Goal: Task Accomplishment & Management: Manage account settings

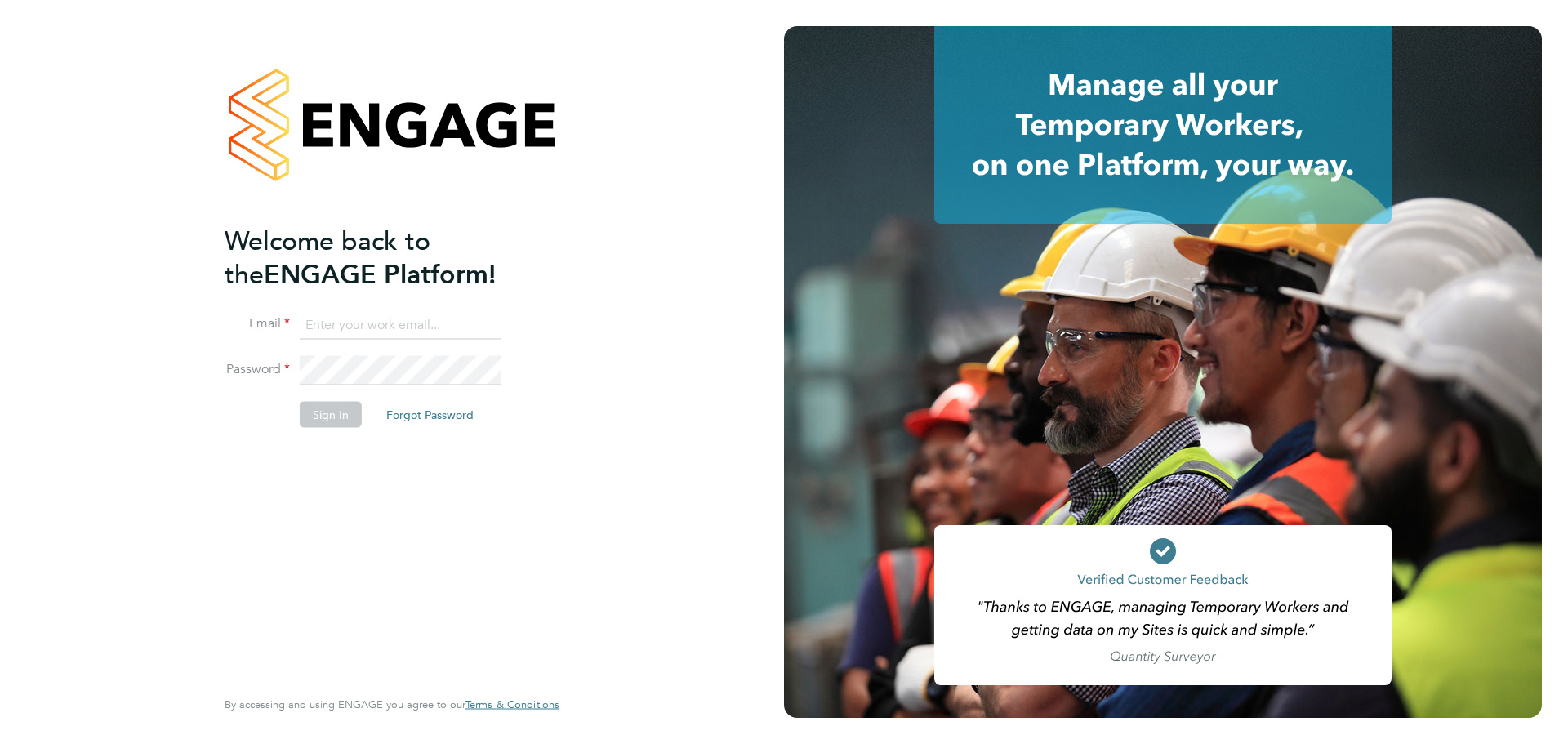
type input "lauren.southern@omniaoutsourcing.com"
click at [316, 414] on button "Sign In" at bounding box center [331, 414] width 62 height 26
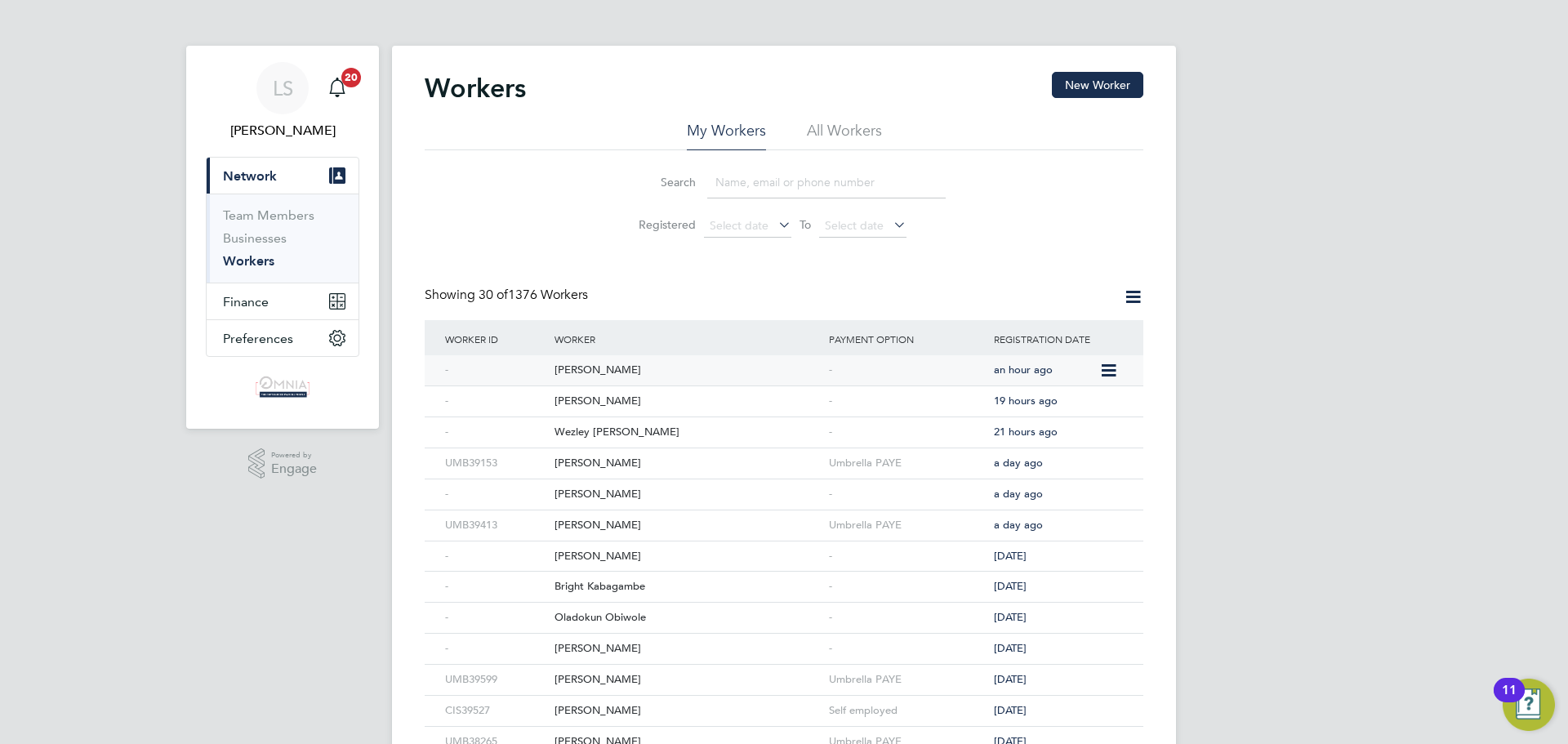
click at [653, 379] on div "[PERSON_NAME]" at bounding box center [687, 370] width 274 height 30
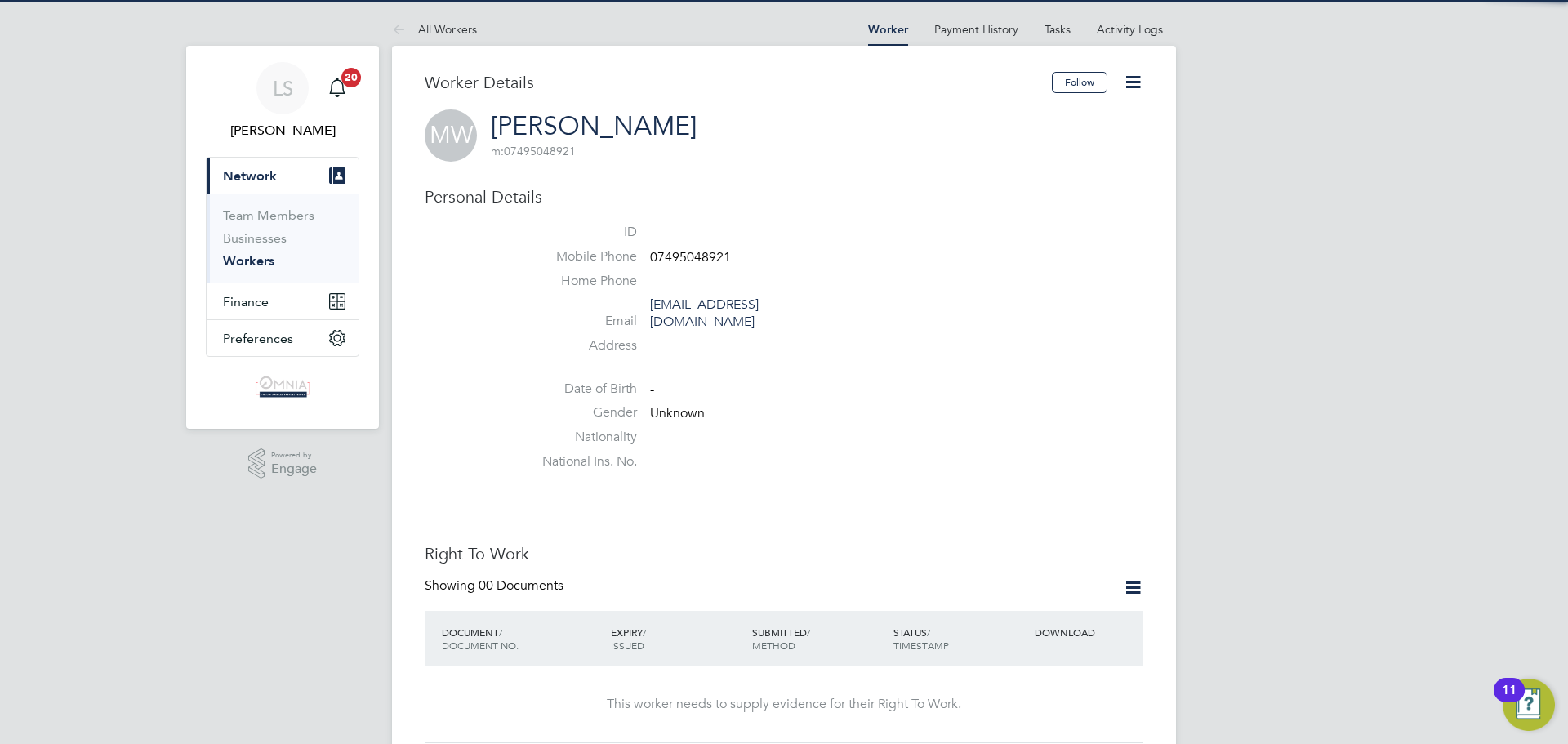
click at [713, 258] on span "07495048921" at bounding box center [690, 257] width 81 height 16
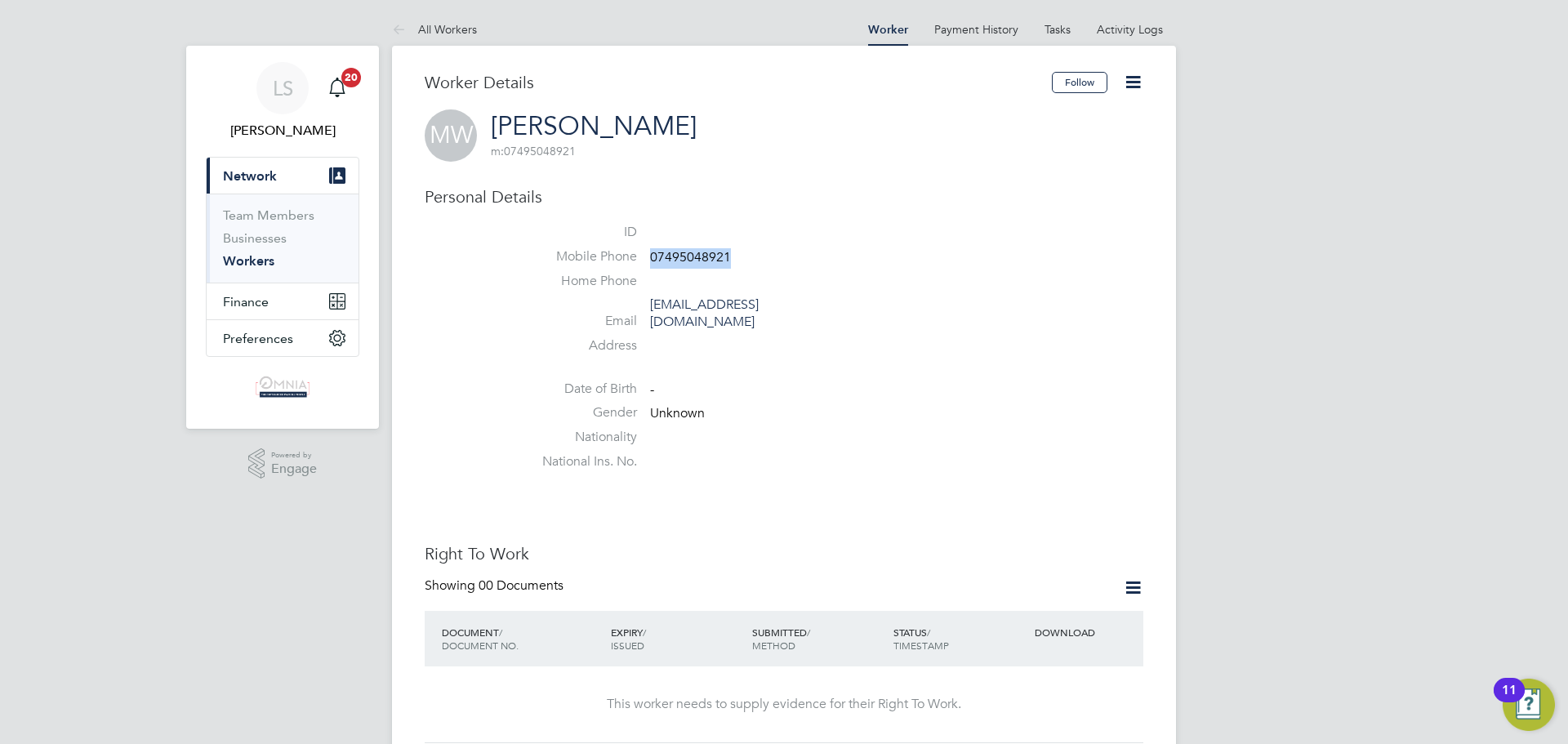
click at [713, 258] on span "07495048921" at bounding box center [690, 257] width 81 height 16
copy span "07495048921"
click at [1138, 72] on icon at bounding box center [1133, 82] width 20 height 20
click at [1034, 219] on li "Edit Personal Details e" at bounding box center [1039, 213] width 204 height 23
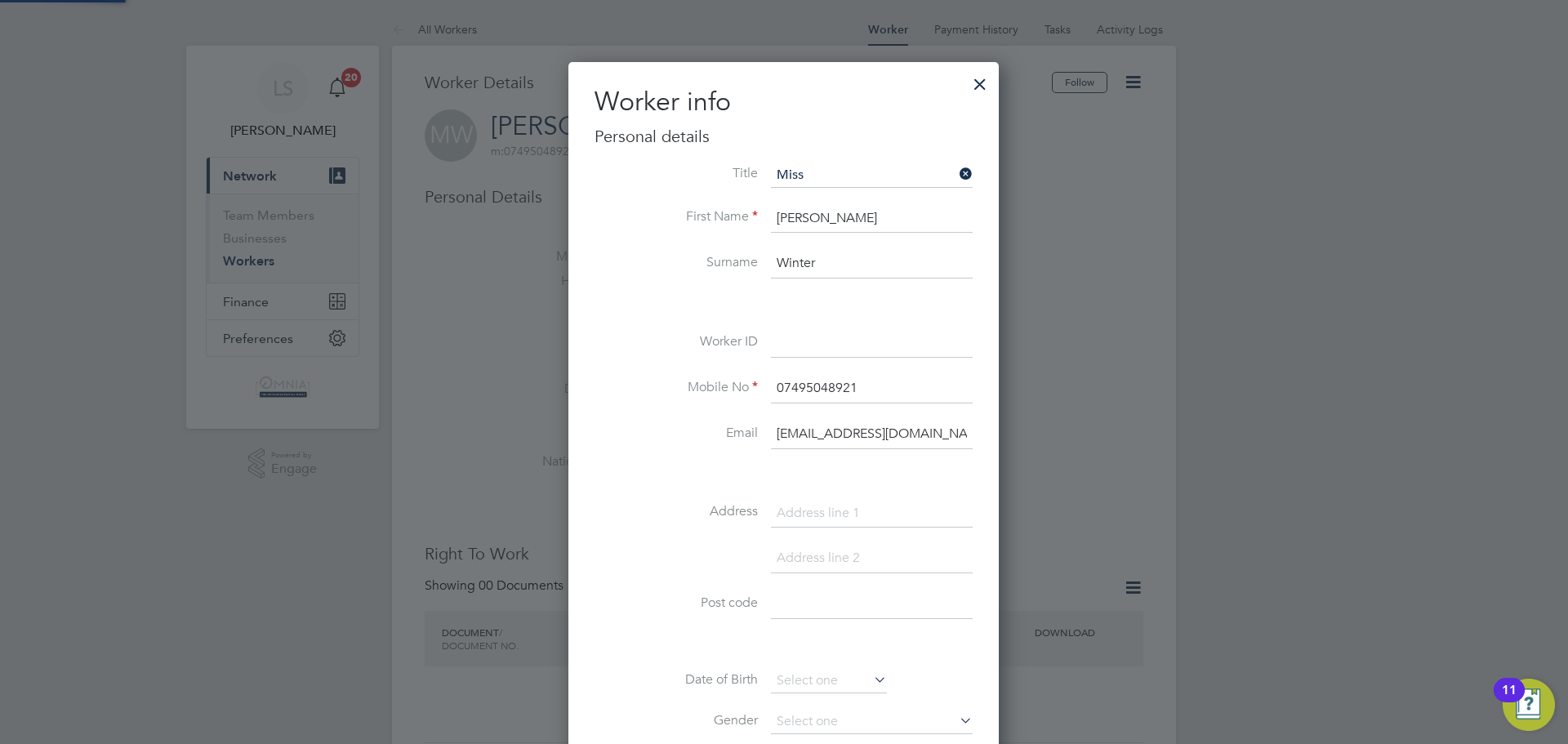
scroll to position [922, 432]
paste input "UMB40149"
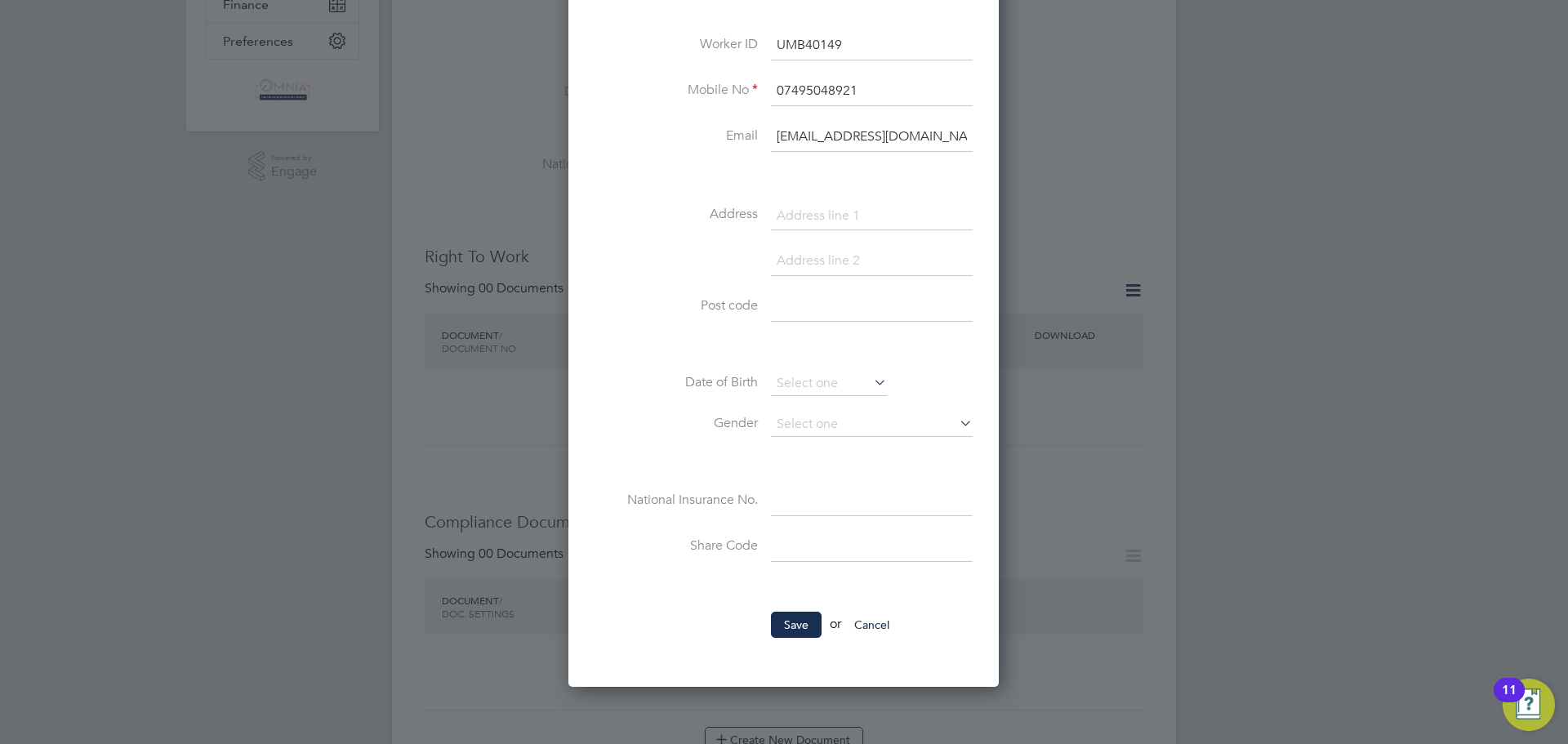
scroll to position [327, 0]
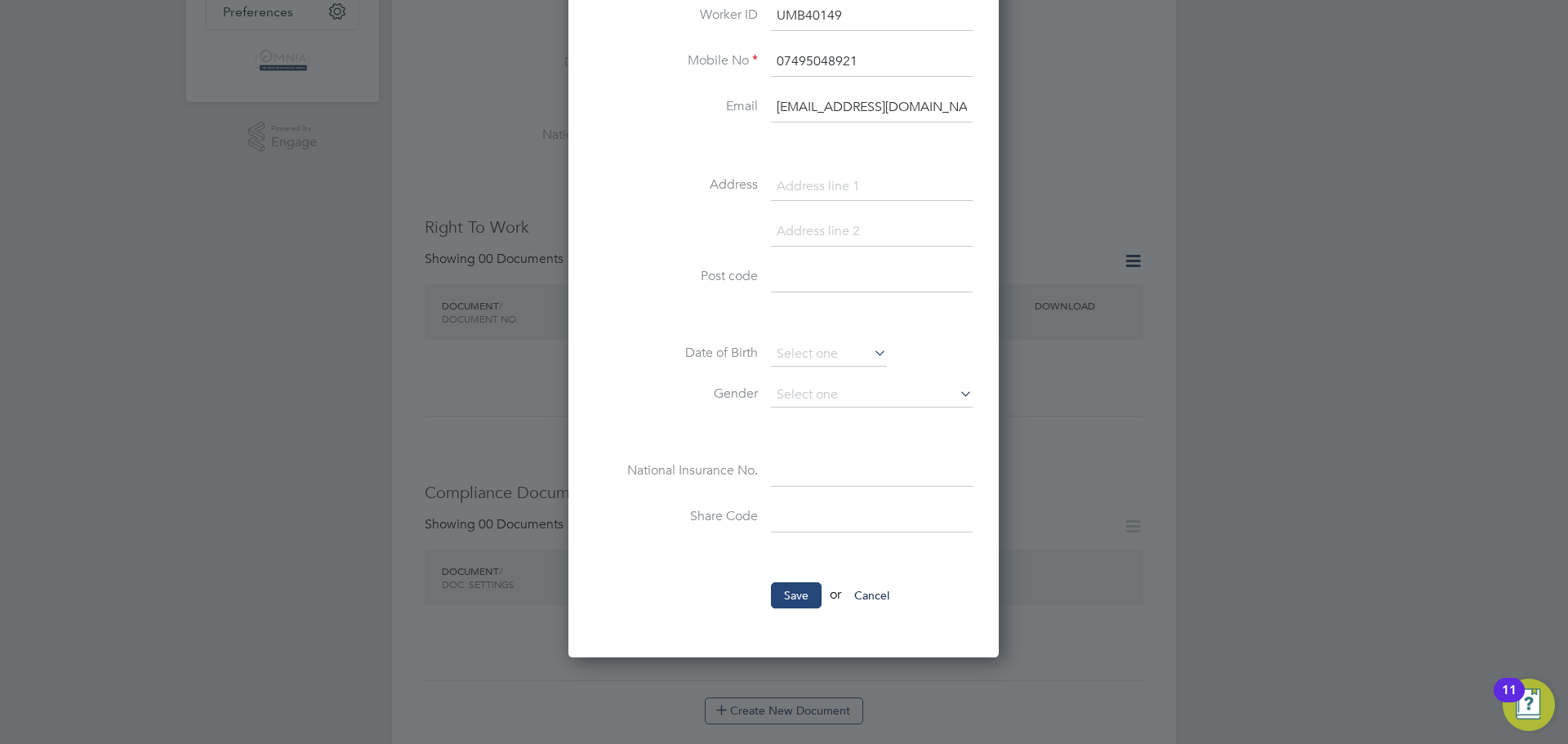
type input "UMB40149"
click at [797, 594] on button "Save" at bounding box center [796, 595] width 51 height 26
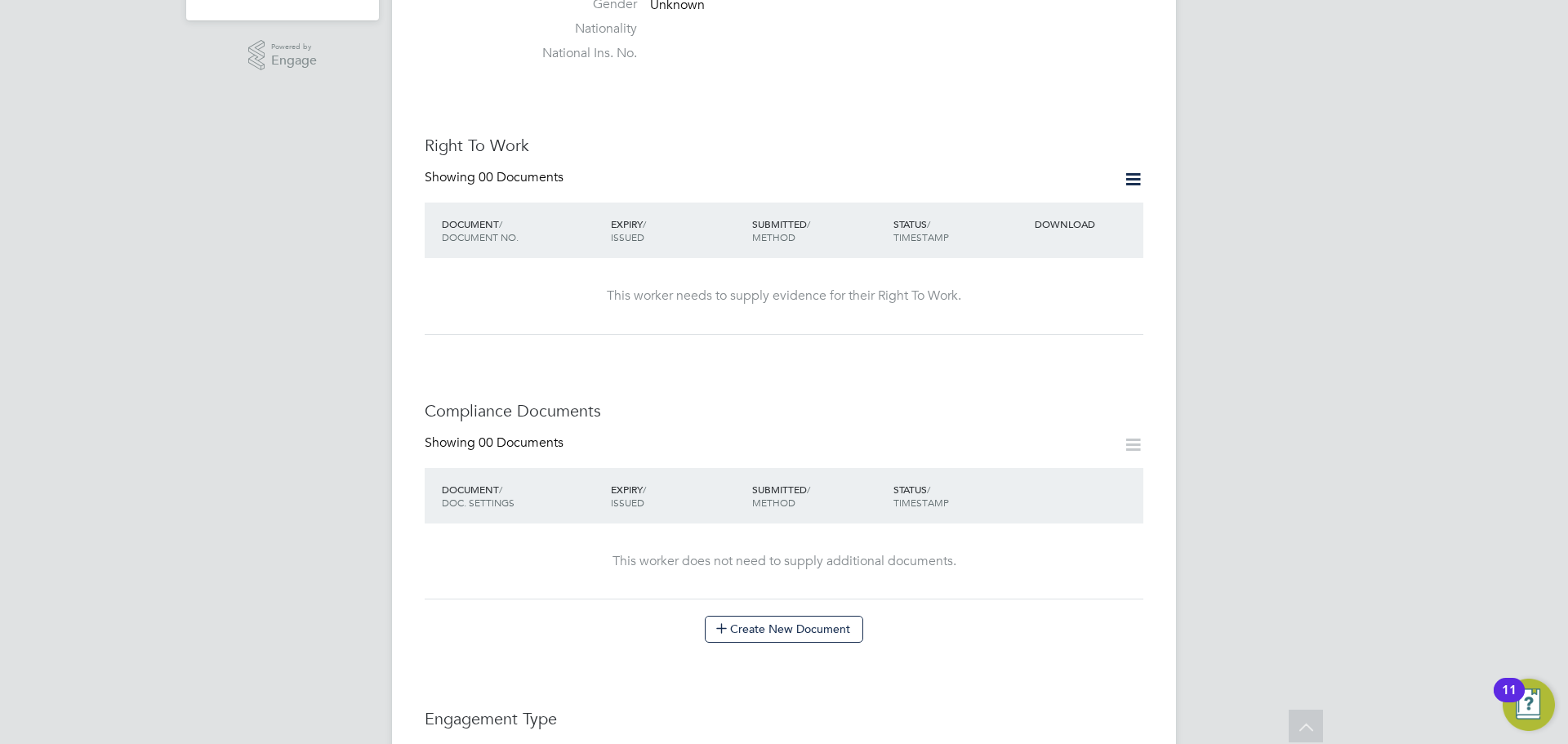
scroll to position [817, 0]
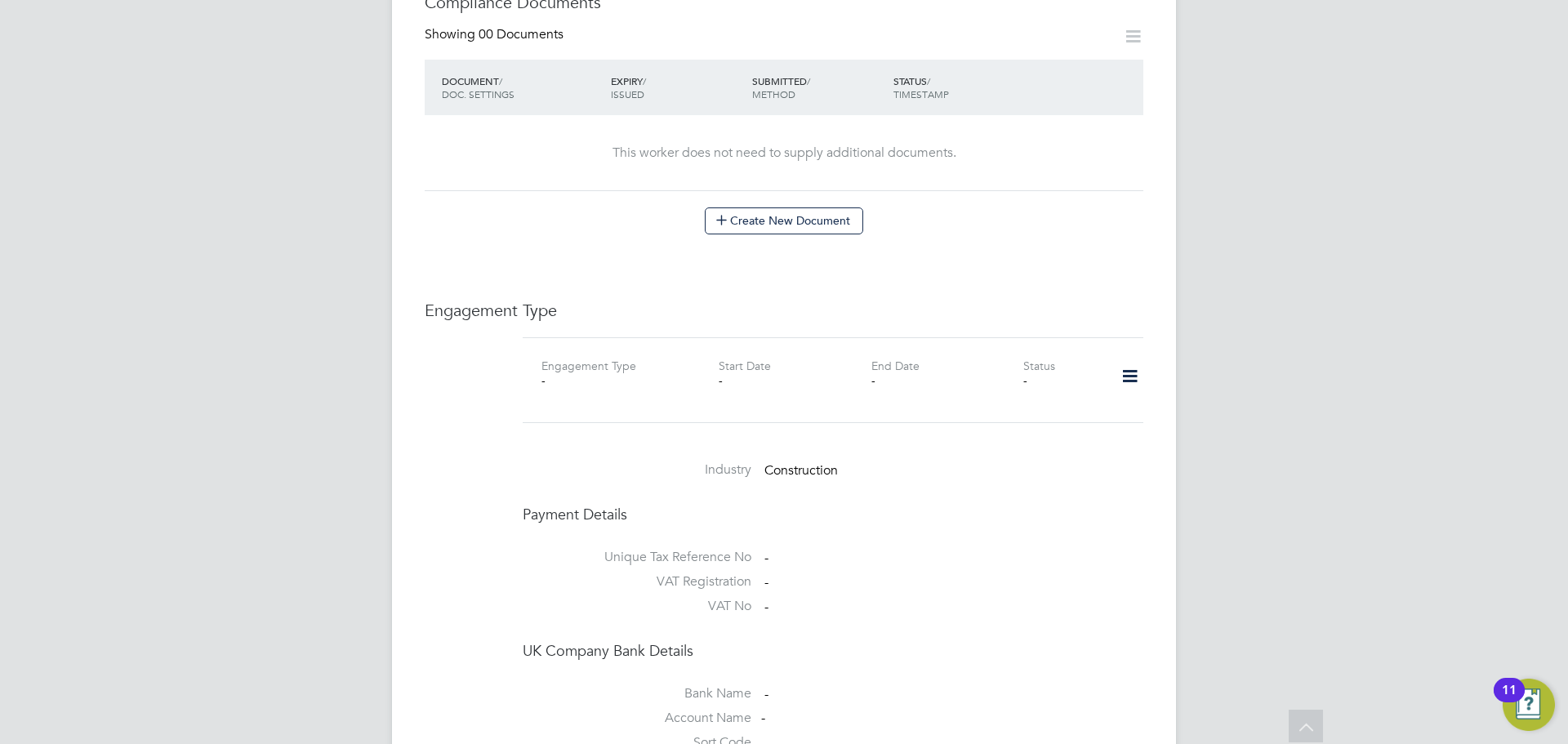
click at [1136, 360] on icon at bounding box center [1129, 377] width 29 height 38
click at [1064, 428] on li "Add Engagement Type" at bounding box center [1045, 431] width 185 height 23
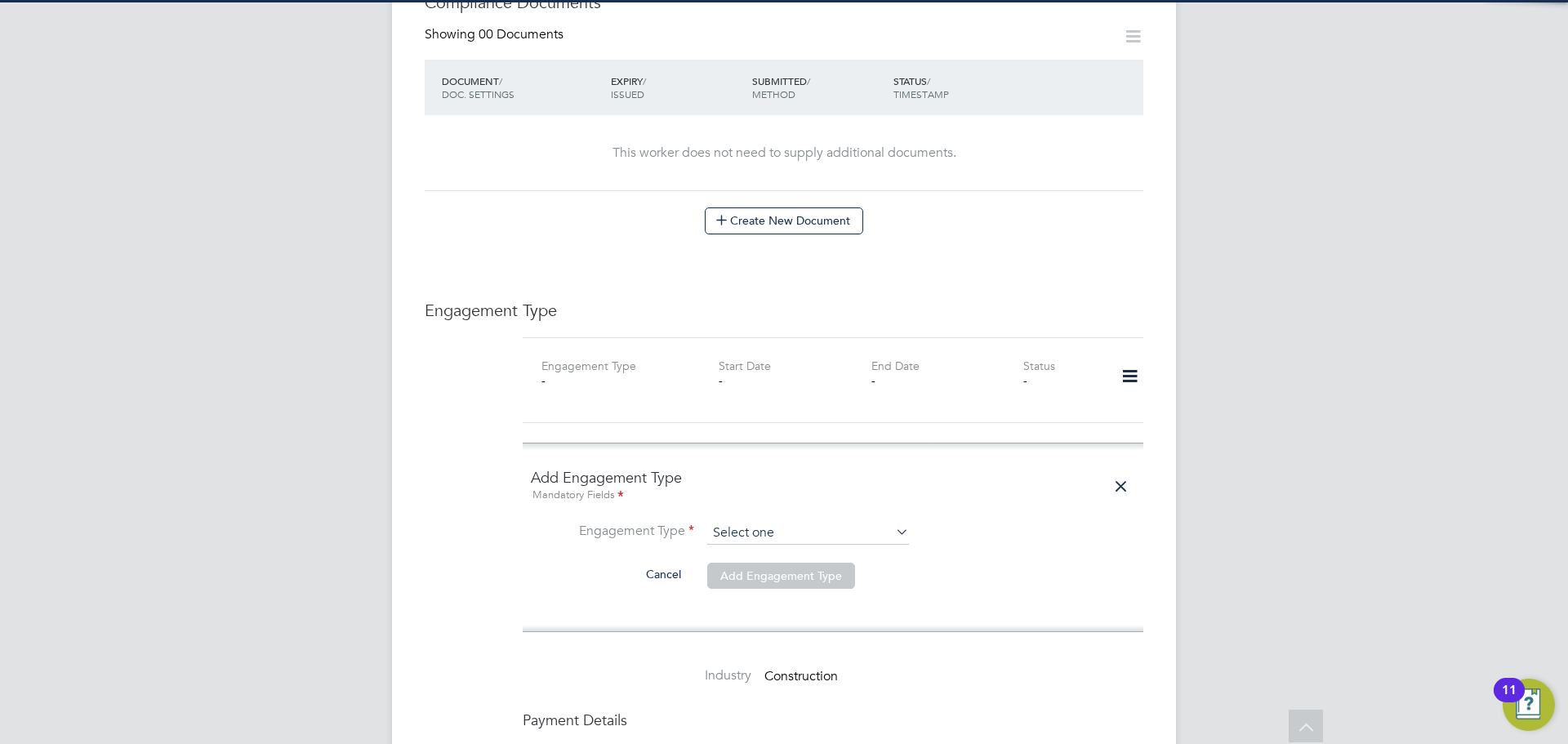
click at [791, 522] on input at bounding box center [808, 534] width 201 height 23
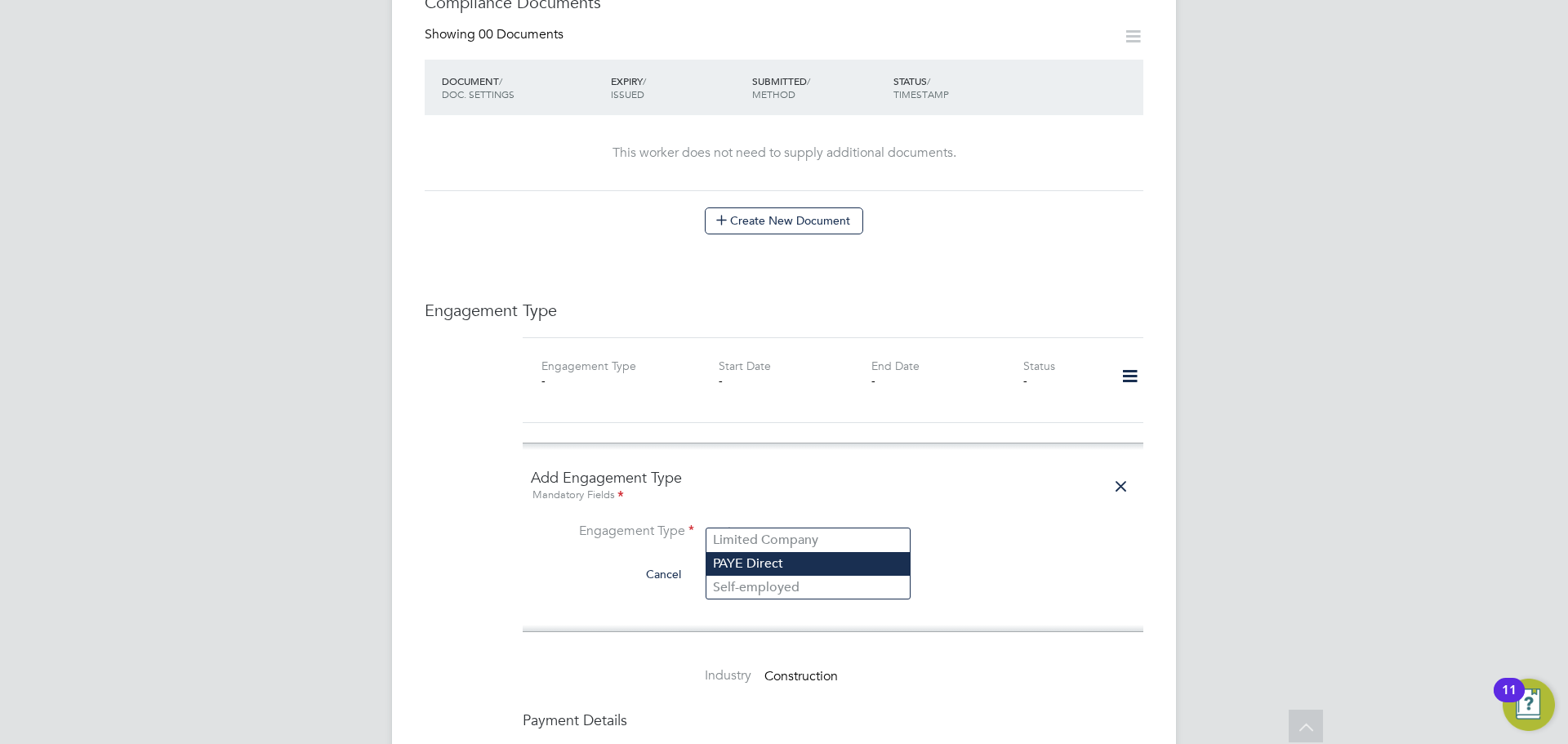
click at [786, 562] on li "PAYE Direct" at bounding box center [808, 563] width 203 height 24
type input "PAYE Direct"
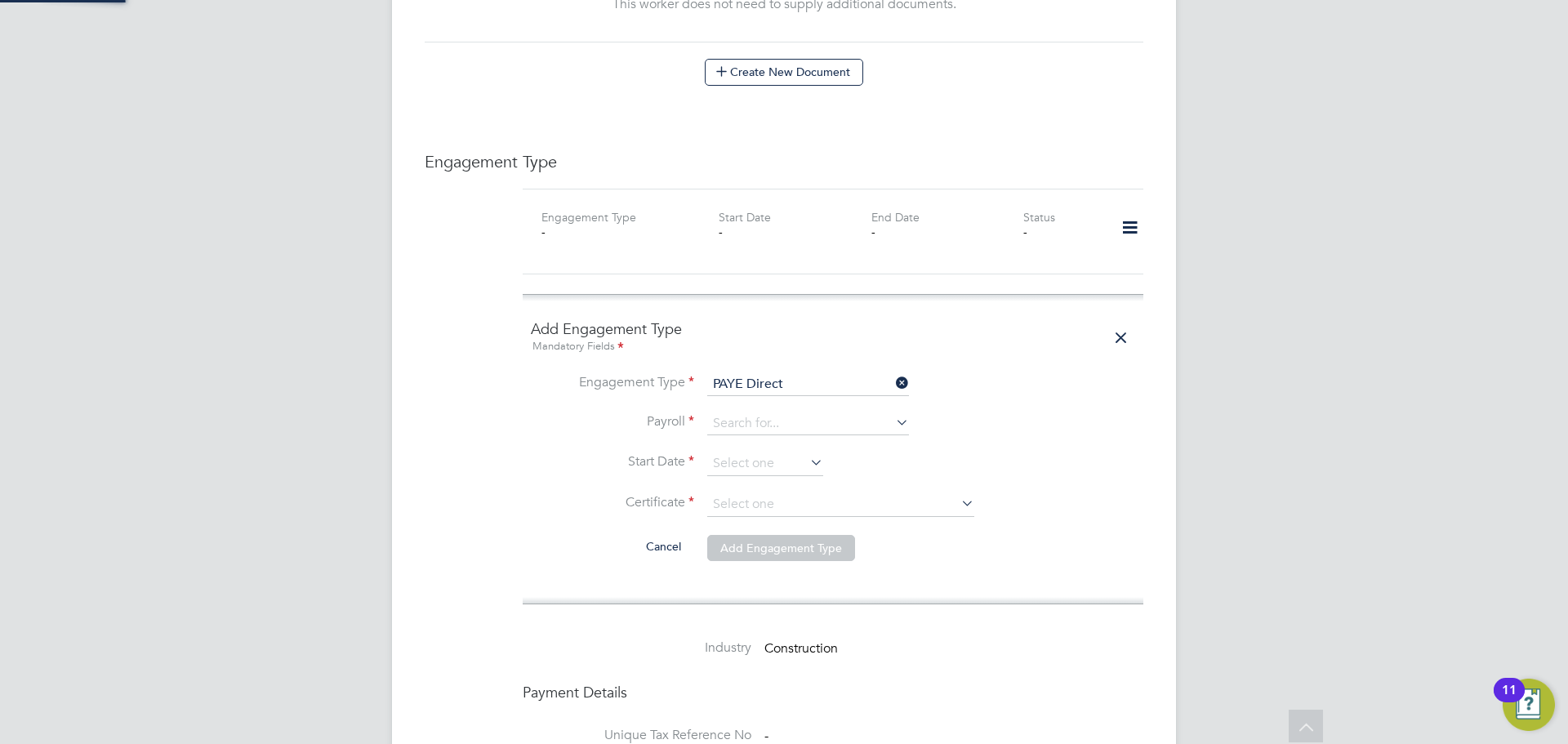
scroll to position [1306, 0]
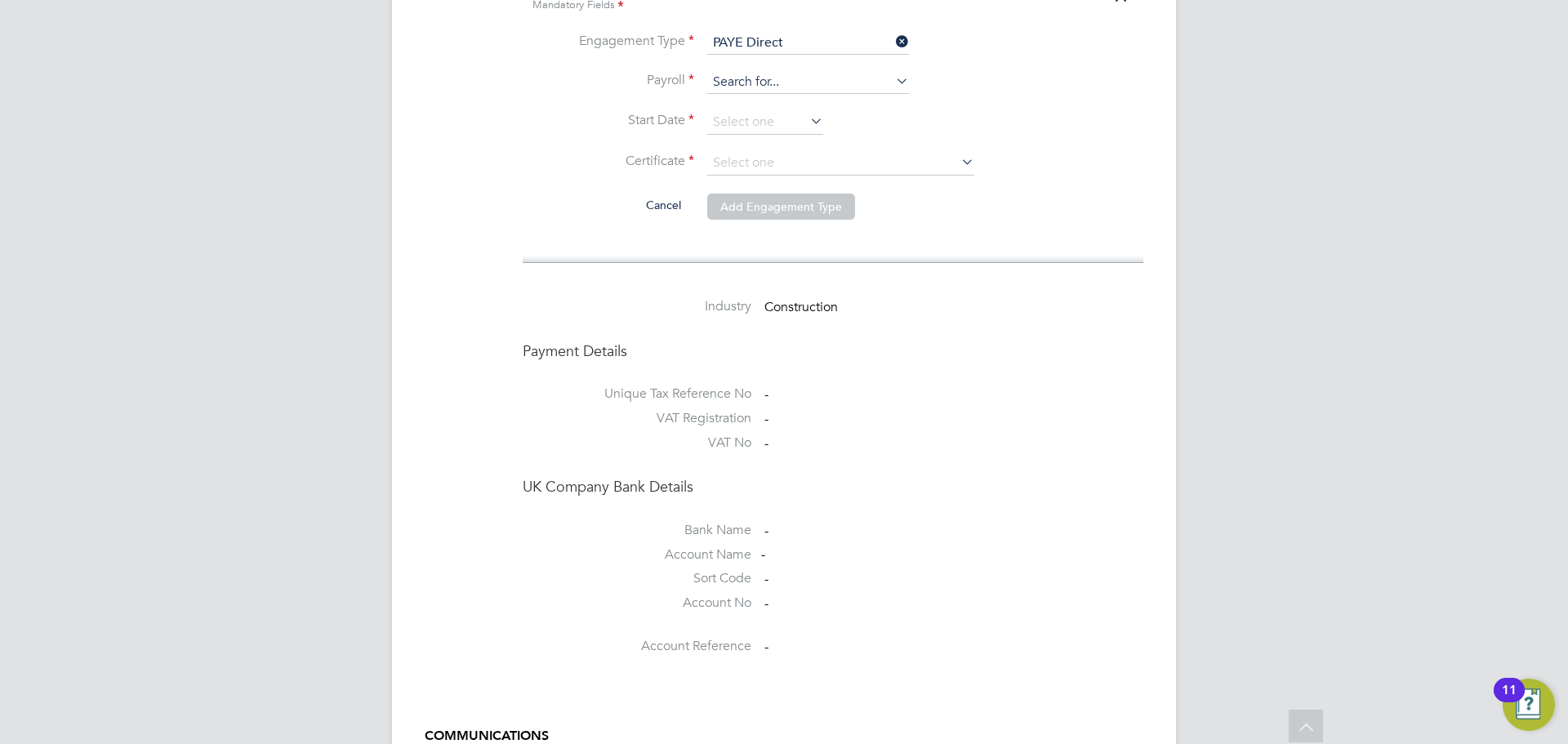
click at [803, 92] on li "Umbrella PAYE" at bounding box center [808, 89] width 203 height 24
type input "Umbrella PAYE"
click at [761, 110] on input at bounding box center [765, 123] width 116 height 25
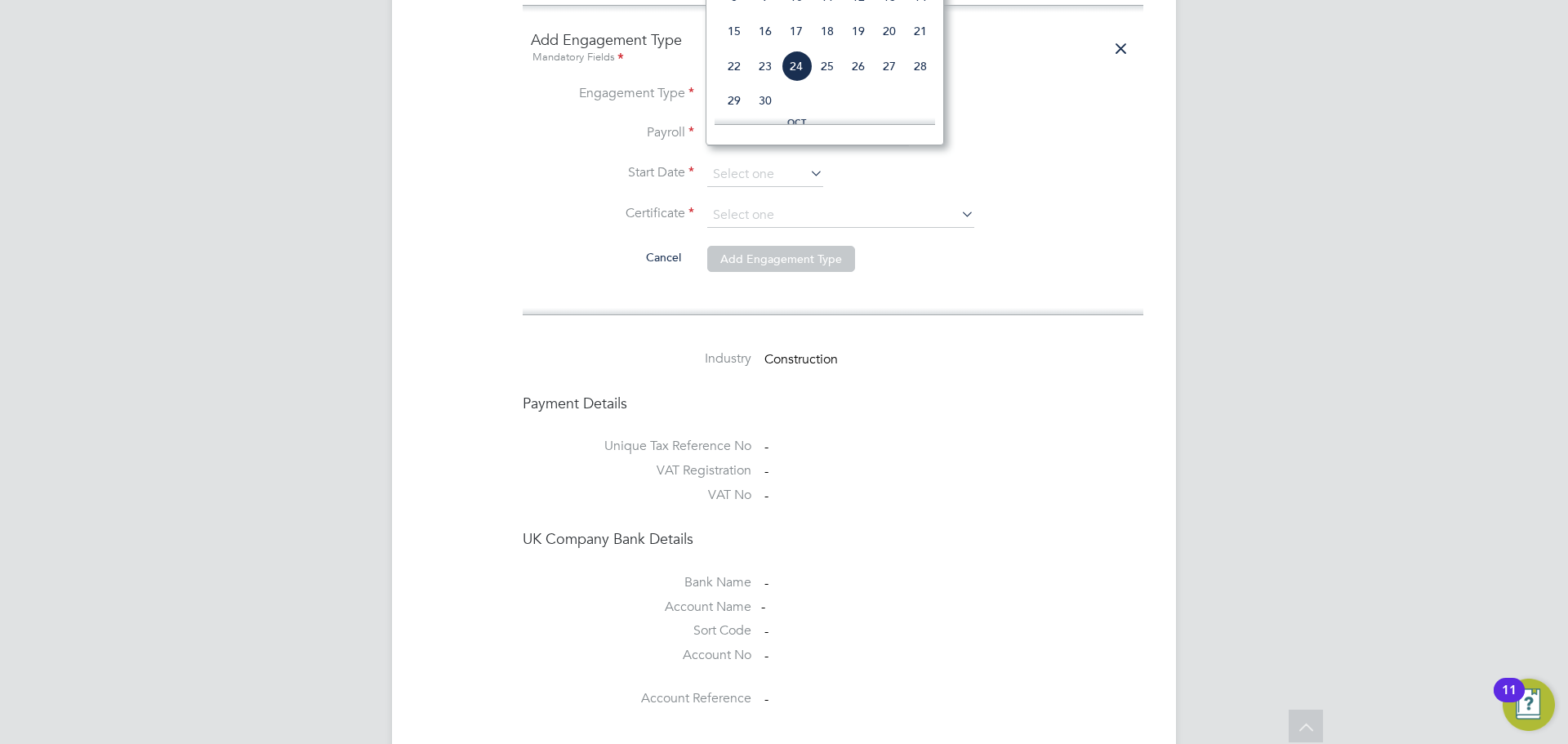
scroll to position [1225, 0]
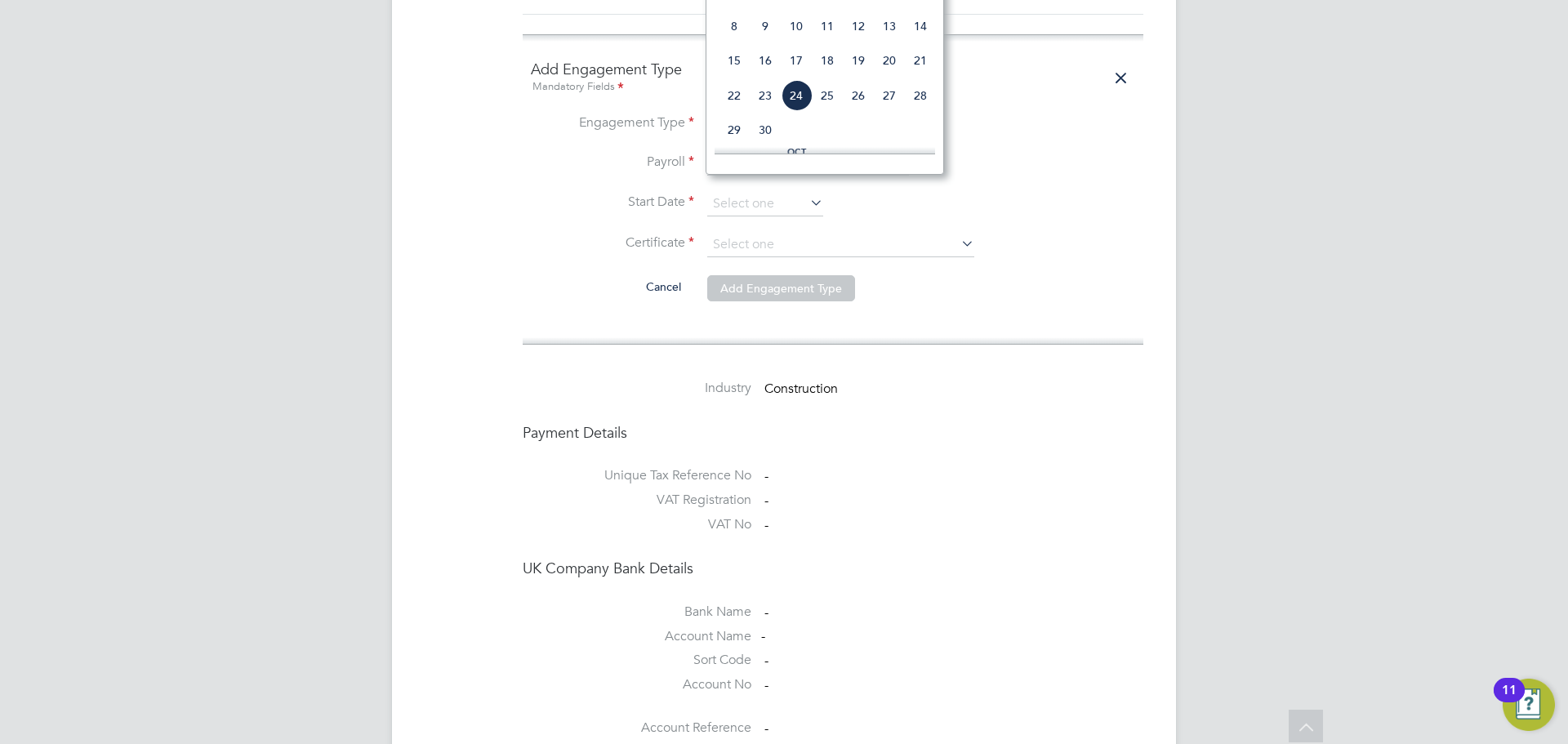
click at [808, 110] on span "24" at bounding box center [796, 96] width 31 height 31
type input "24 Sep 2025"
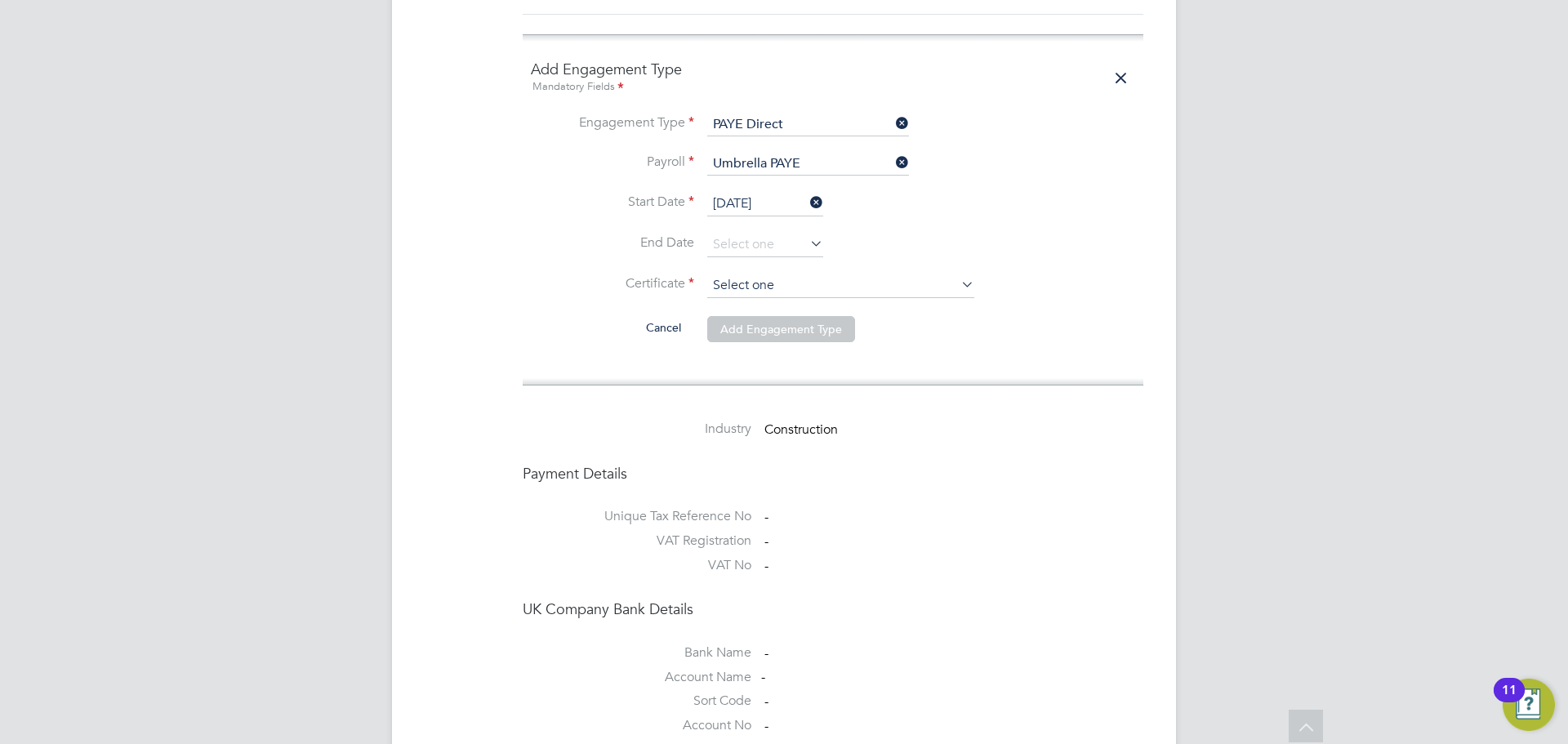
click at [785, 276] on input at bounding box center [840, 286] width 267 height 25
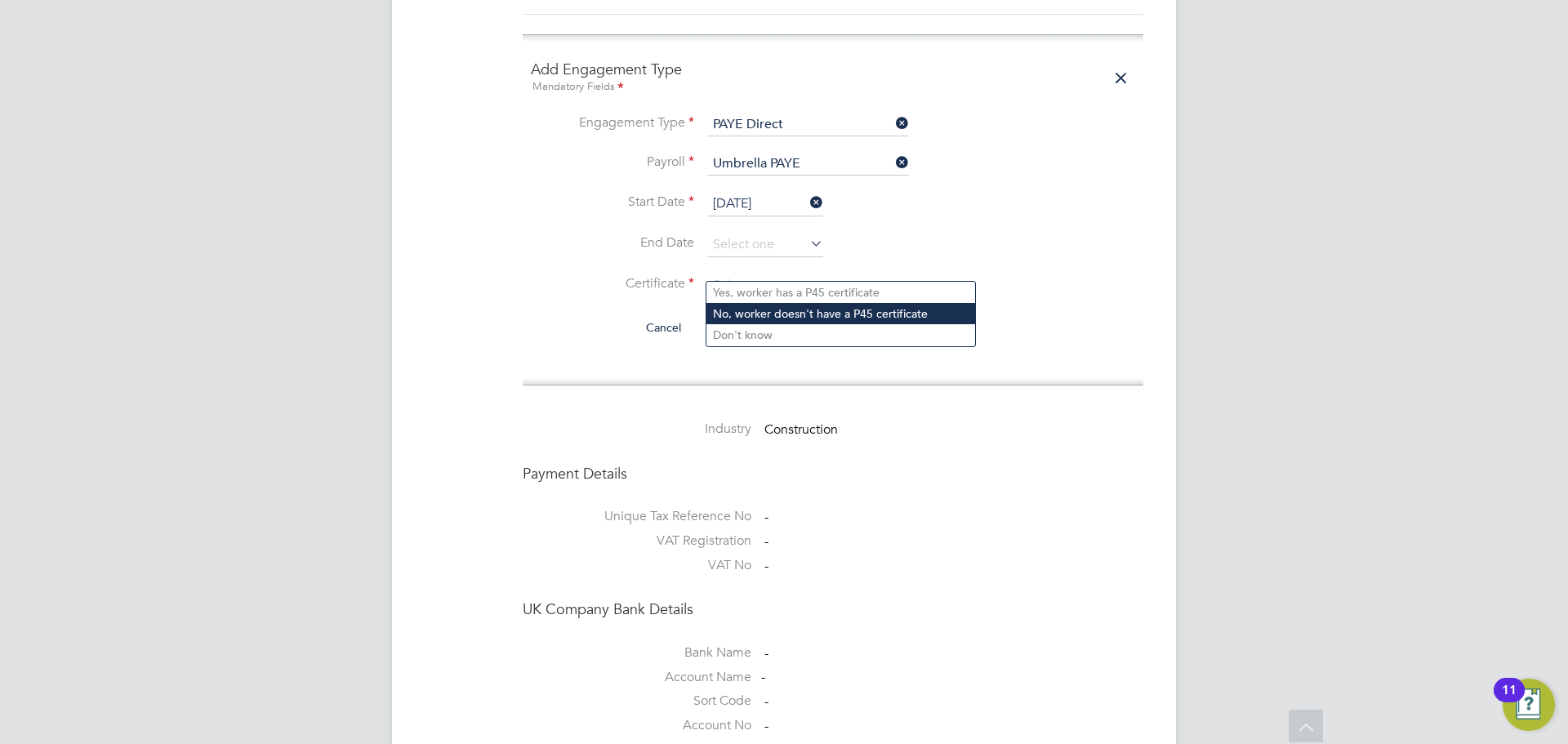
click at [786, 310] on li "No, worker doesn't have a P45 certificate" at bounding box center [840, 313] width 268 height 21
type input "No, worker doesn't have a P45 certificate"
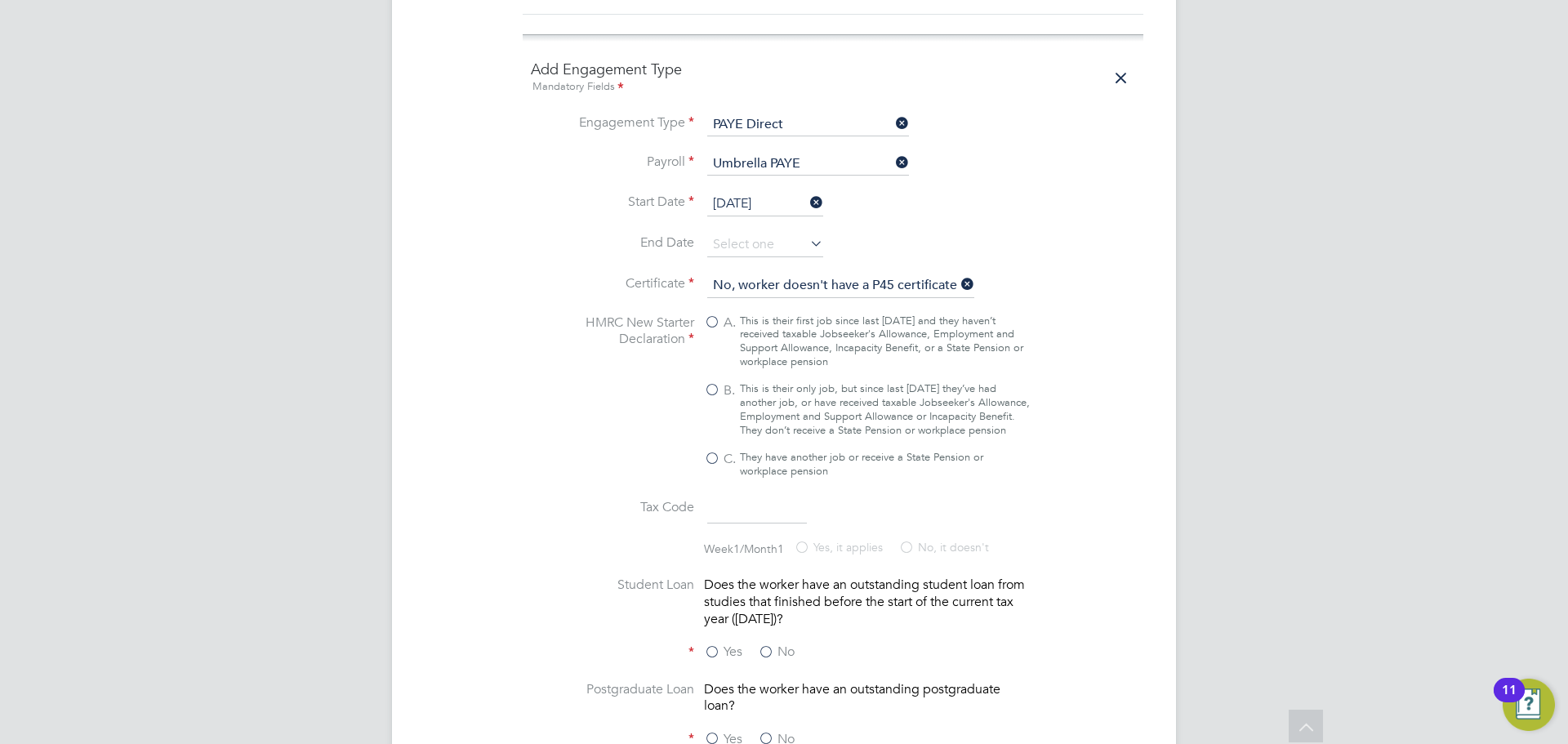
click at [721, 382] on label "B. This is their only job, but since last 6 April they’ve had another job, or h…" at bounding box center [867, 410] width 327 height 56
click at [0, 0] on input "B. This is their only job, but since last 6 April they’ve had another job, or h…" at bounding box center [0, 0] width 0 height 0
type input "1257L"
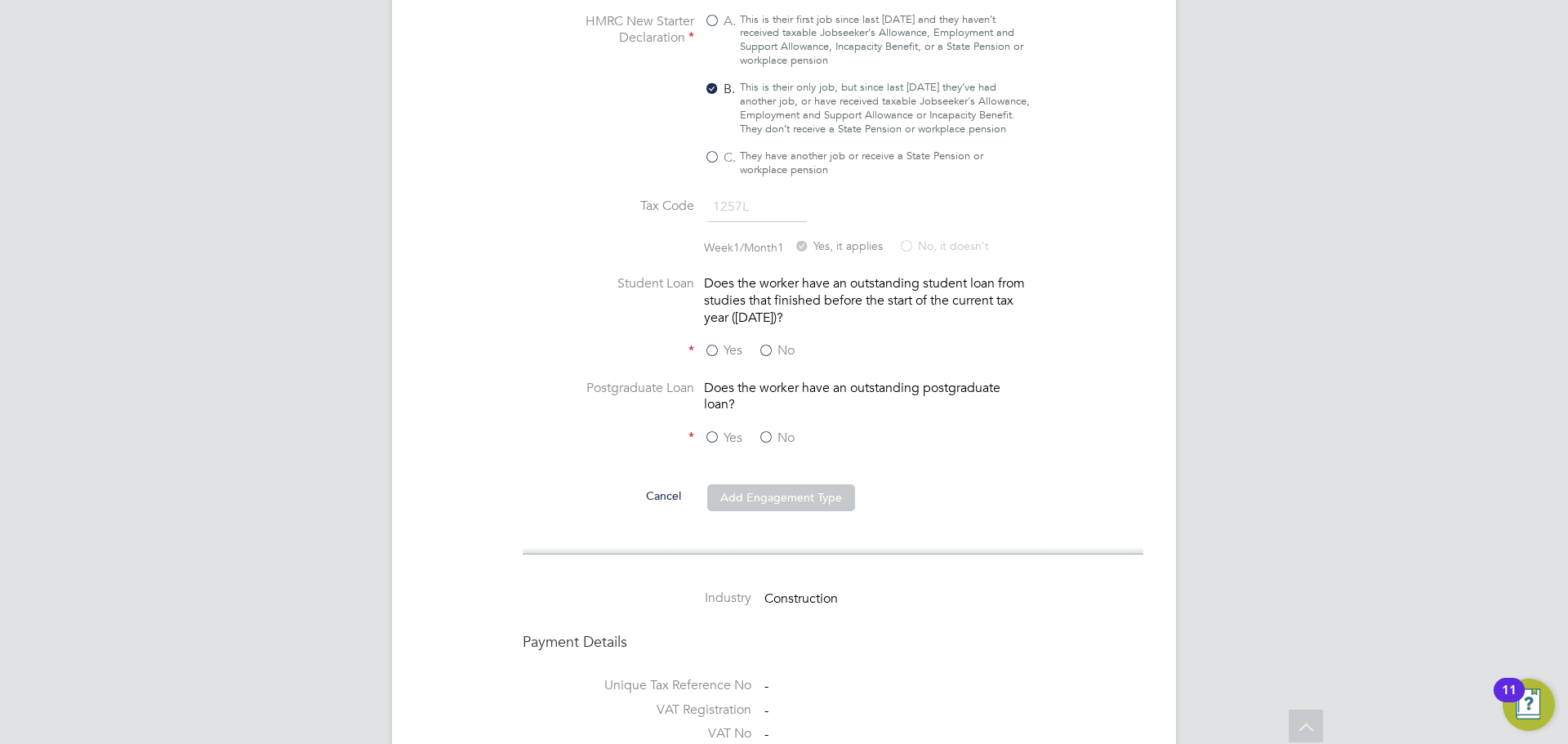
scroll to position [1552, 0]
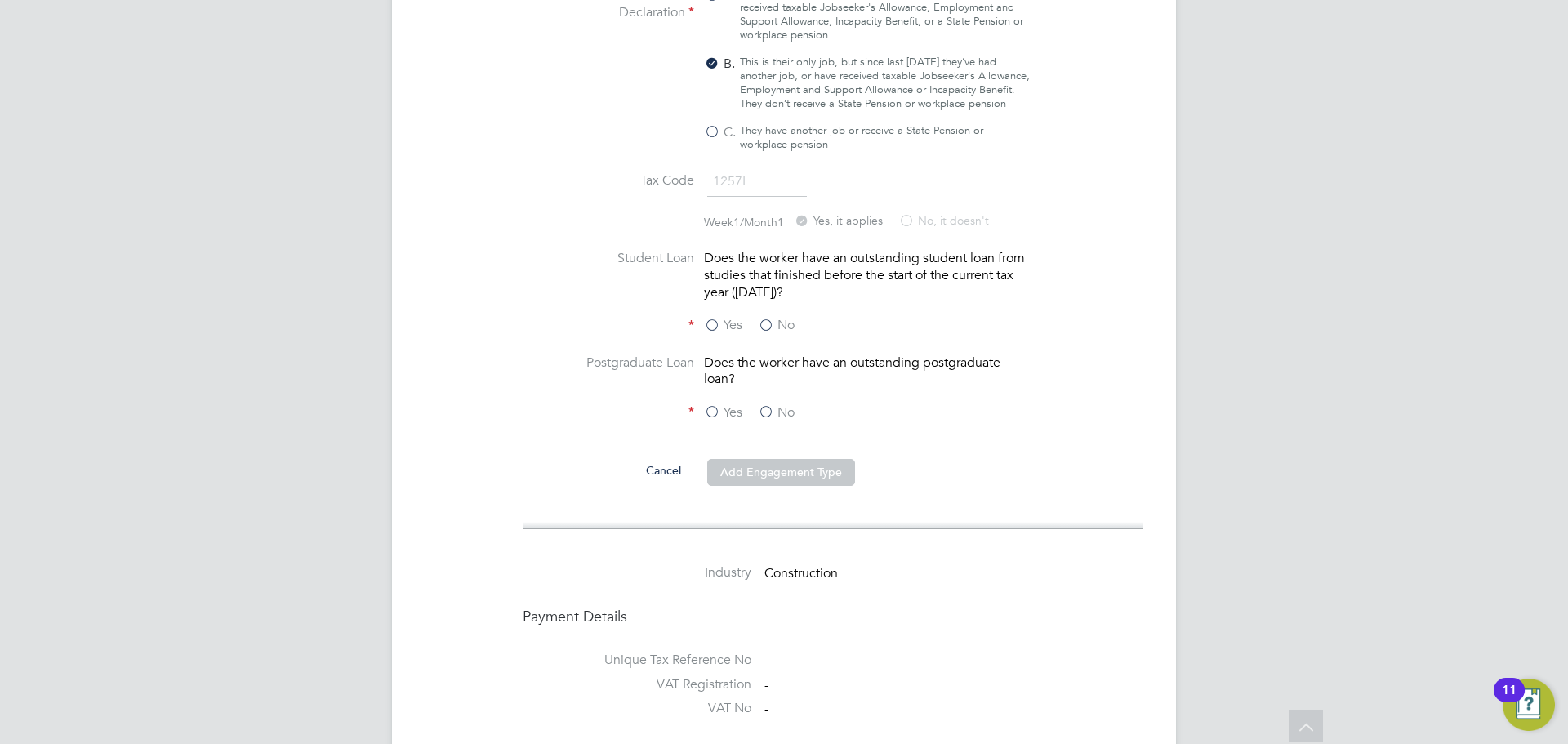
click at [783, 317] on label "No" at bounding box center [776, 325] width 37 height 17
click at [0, 0] on input "No" at bounding box center [0, 0] width 0 height 0
click at [762, 411] on label "No" at bounding box center [776, 413] width 37 height 17
click at [0, 0] on input "No" at bounding box center [0, 0] width 0 height 0
click at [785, 475] on button "Add Engagement Type" at bounding box center [781, 472] width 148 height 26
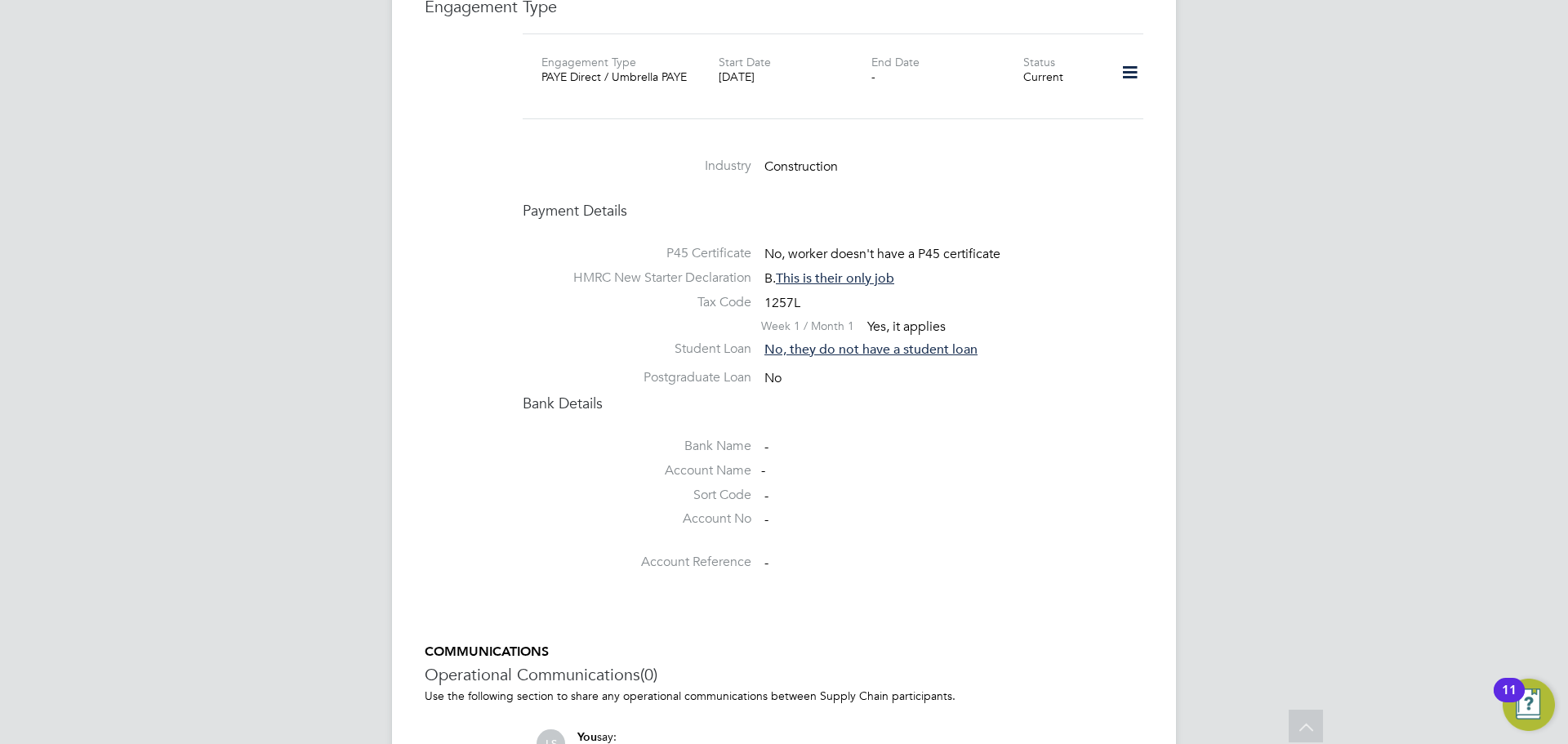
scroll to position [949, 0]
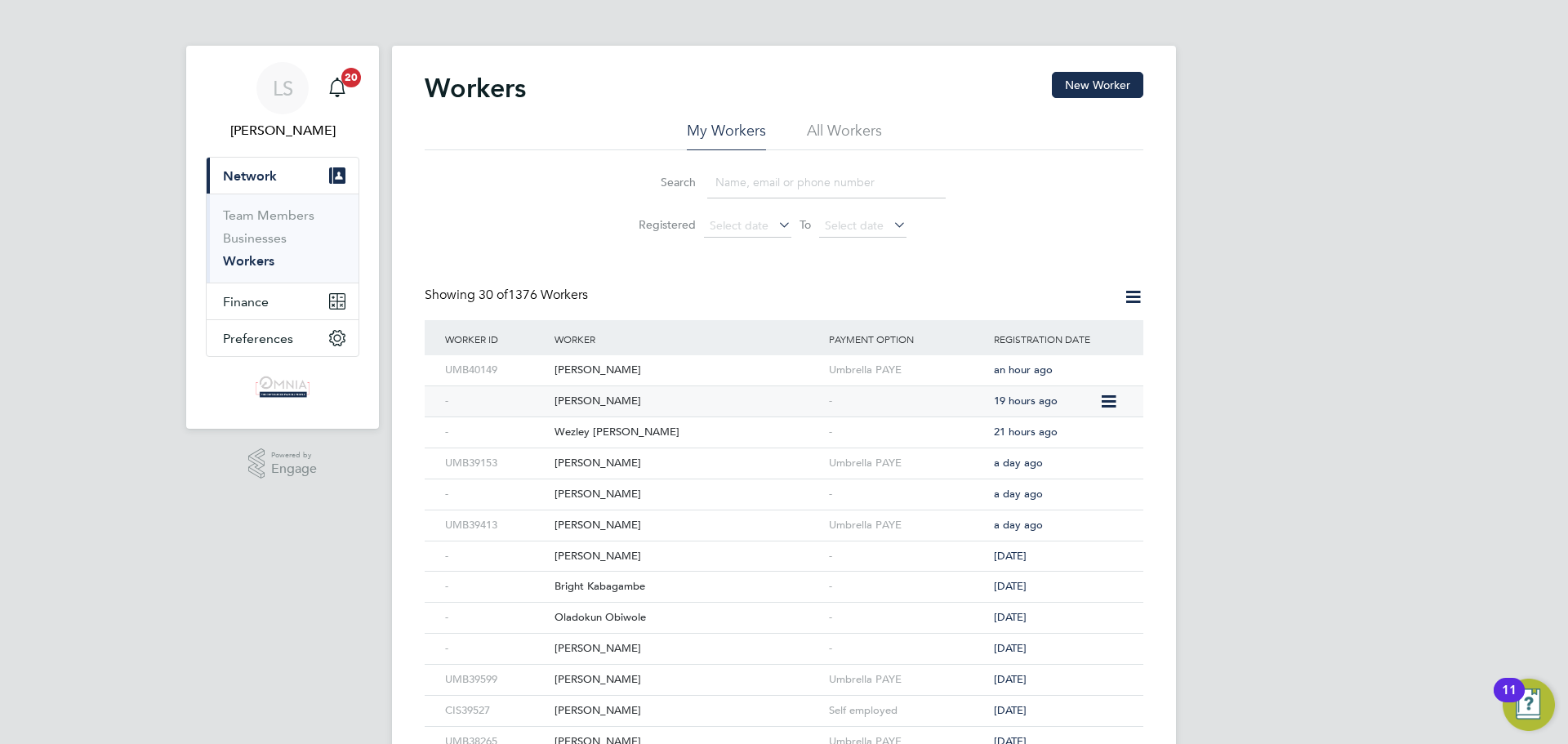
click at [684, 396] on div "[PERSON_NAME]" at bounding box center [687, 401] width 274 height 30
